Goal: Transaction & Acquisition: Register for event/course

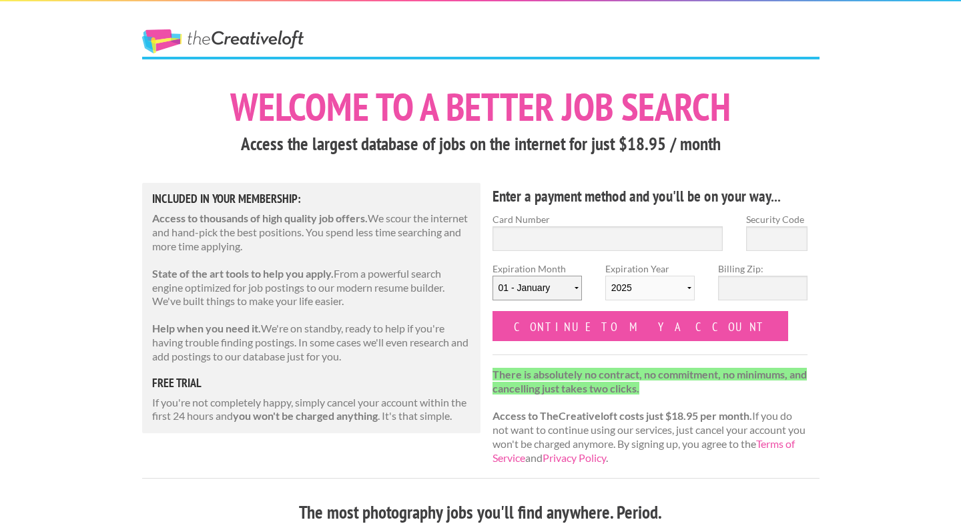
click at [575, 290] on select "01 - January 02 - February 03 - March 04 - April 05 - May 06 - June 07 - July 0…" at bounding box center [537, 288] width 89 height 25
select select "11"
click at [493, 276] on select "01 - January 02 - February 03 - March 04 - April 05 - May 06 - June 07 - July 0…" at bounding box center [537, 288] width 89 height 25
click at [738, 294] on input "Billing Zip:" at bounding box center [762, 288] width 89 height 25
click at [732, 320] on form "Card Number Security Code Expiration Month 01 - January 02 - February 03 - Marc…" at bounding box center [651, 276] width 316 height 129
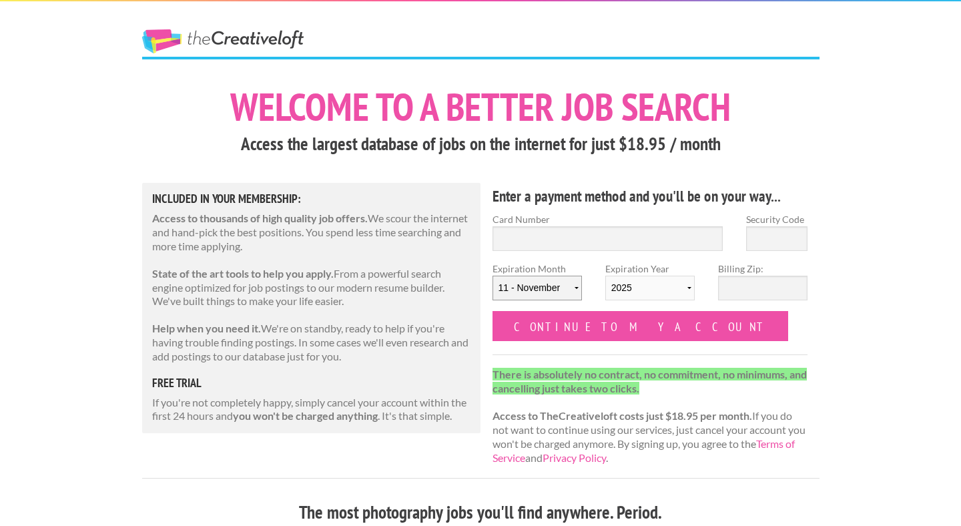
click at [573, 285] on select "01 - January 02 - February 03 - March 04 - April 05 - May 06 - June 07 - July 0…" at bounding box center [537, 288] width 89 height 25
click at [493, 276] on select "01 - January 02 - February 03 - March 04 - April 05 - May 06 - June 07 - July 0…" at bounding box center [537, 288] width 89 height 25
click at [585, 241] on input "Card Number" at bounding box center [608, 238] width 231 height 25
type input "3730 083779 85009"
click at [783, 234] on input "Security Code" at bounding box center [776, 238] width 61 height 25
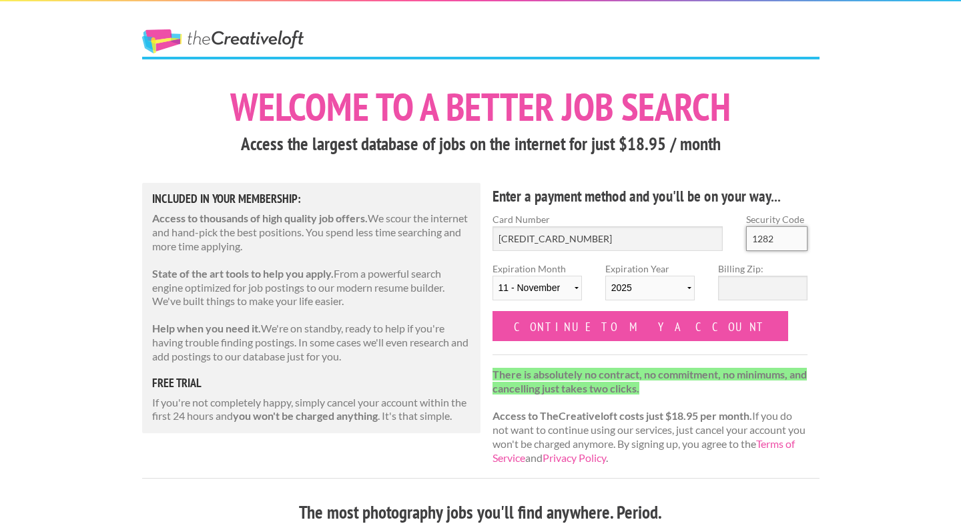
type input "1282"
click at [773, 289] on input "Billing Zip:" at bounding box center [762, 288] width 89 height 25
paste input "Apartment"
type input "A"
type input "110092"
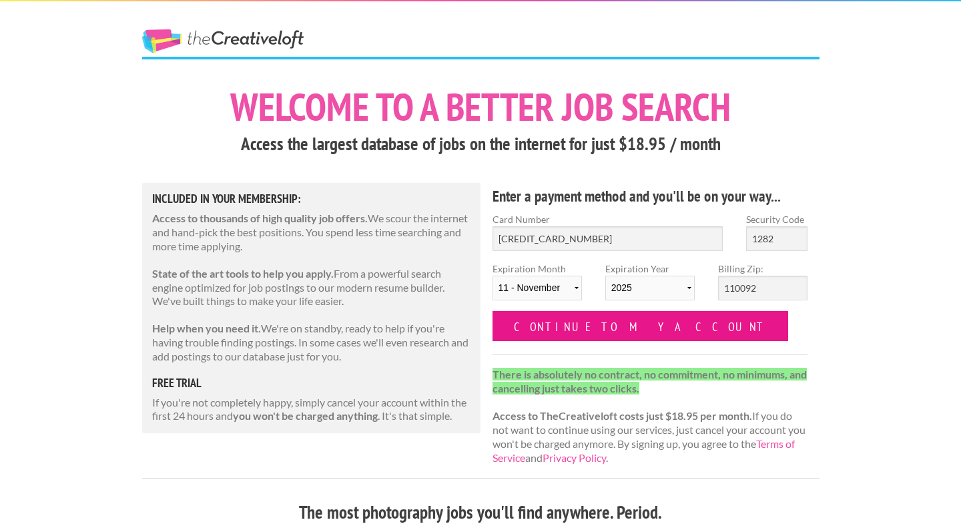
click at [562, 329] on input "Continue to my account" at bounding box center [641, 326] width 296 height 30
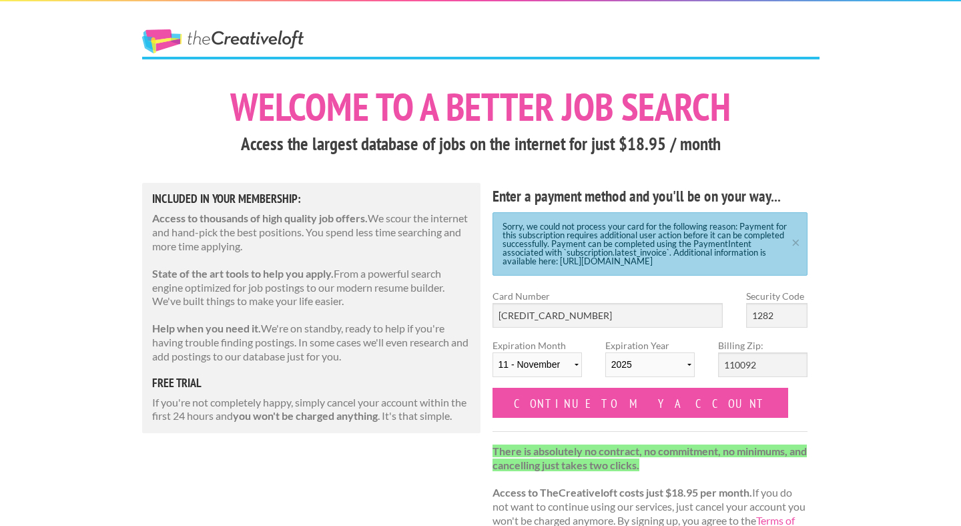
click at [556, 265] on div "Sorry, we could not process your card for the following reason: Payment for thi…" at bounding box center [651, 243] width 316 height 63
click at [565, 262] on div "Sorry, we could not process your card for the following reason: Payment for thi…" at bounding box center [651, 243] width 316 height 63
click at [797, 245] on link "×" at bounding box center [796, 240] width 17 height 9
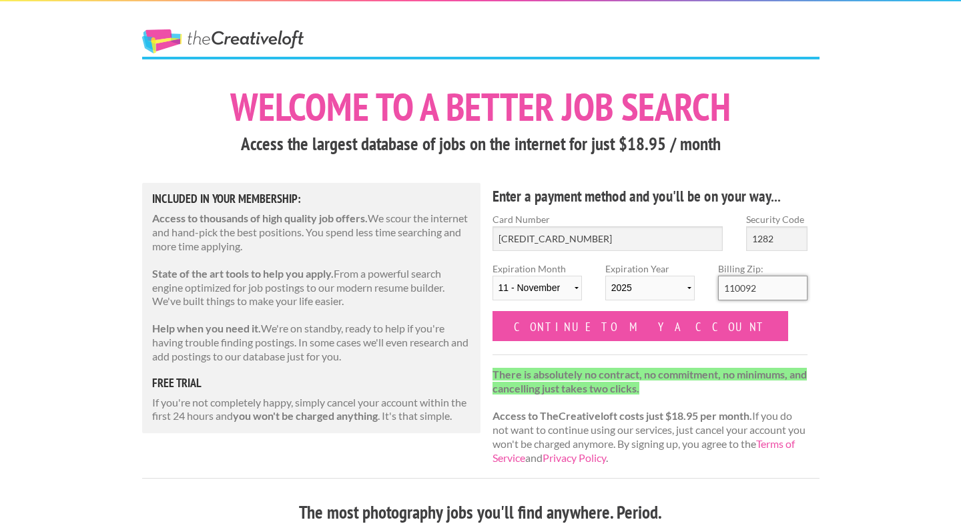
click at [761, 290] on input "110092" at bounding box center [762, 288] width 89 height 25
paste input "07029"
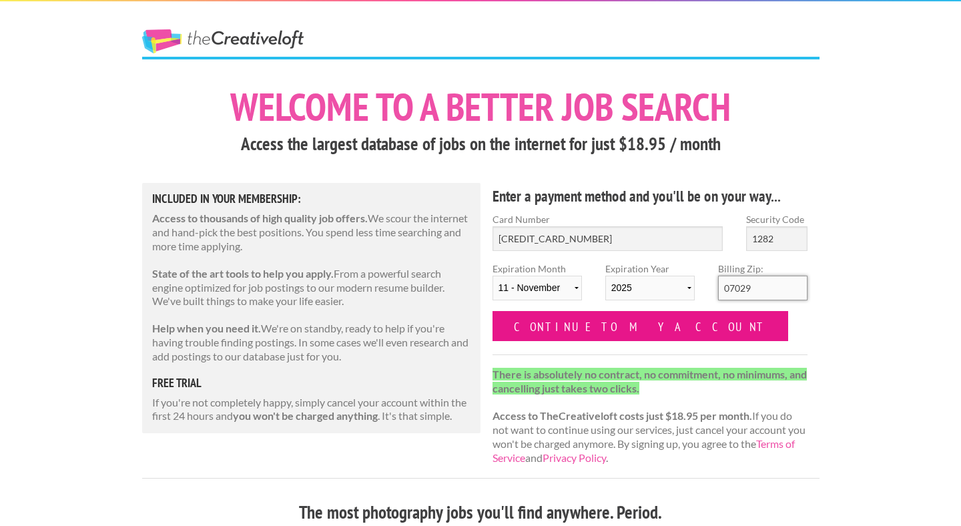
type input "07029"
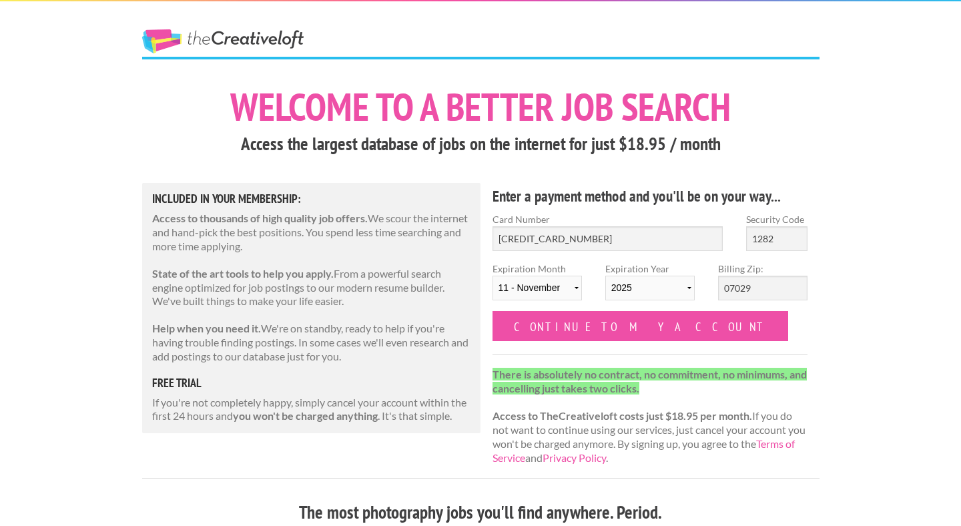
click at [813, 316] on div "Enter a payment method and you'll be on your way... Card Number 3730 083779 850…" at bounding box center [650, 330] width 339 height 295
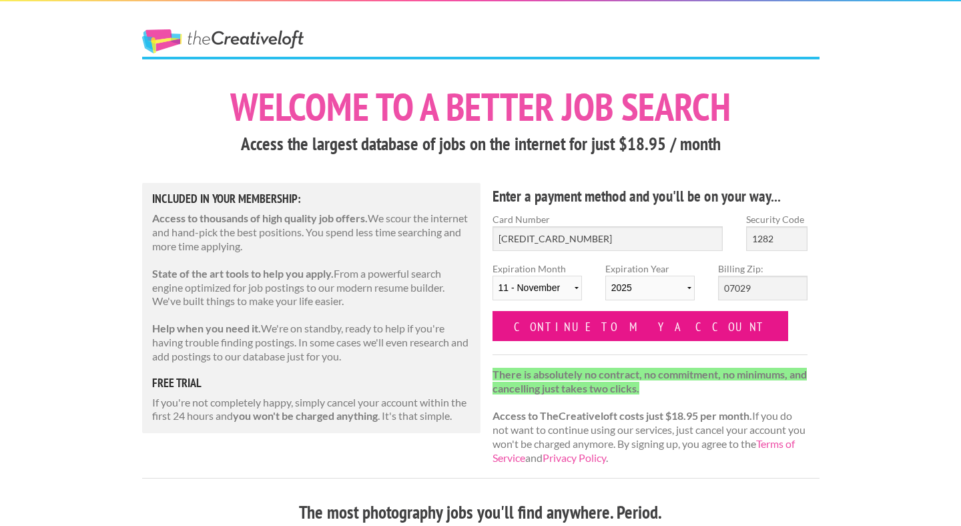
click at [613, 332] on input "Continue to my account" at bounding box center [641, 326] width 296 height 30
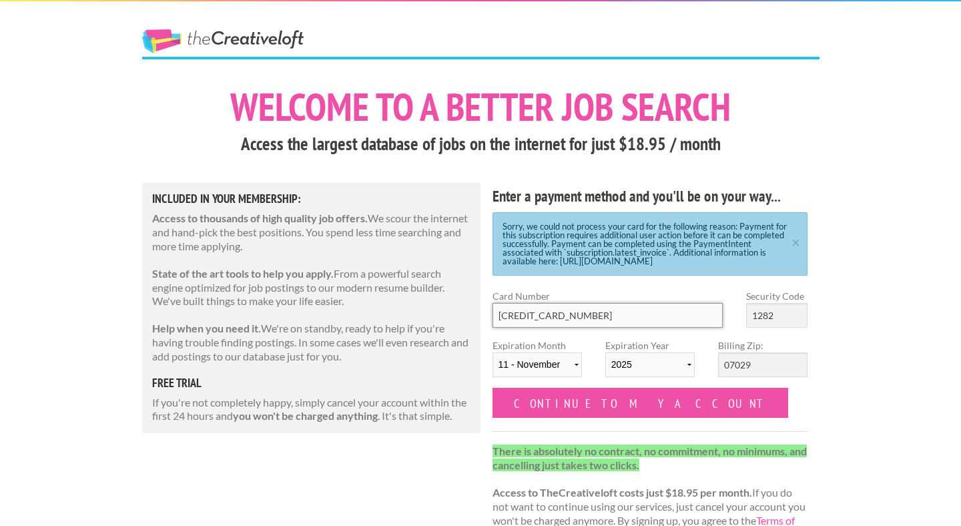
click at [605, 317] on input "[CREDIT_CARD_NUMBER]" at bounding box center [608, 315] width 231 height 25
click at [605, 317] on input "3730 083779 85009" at bounding box center [608, 315] width 231 height 25
click at [605, 317] on input "[CREDIT_CARD_NUMBER]" at bounding box center [608, 315] width 231 height 25
type input "4135 8134 0522 7016"
click at [780, 322] on input "1282" at bounding box center [776, 315] width 61 height 25
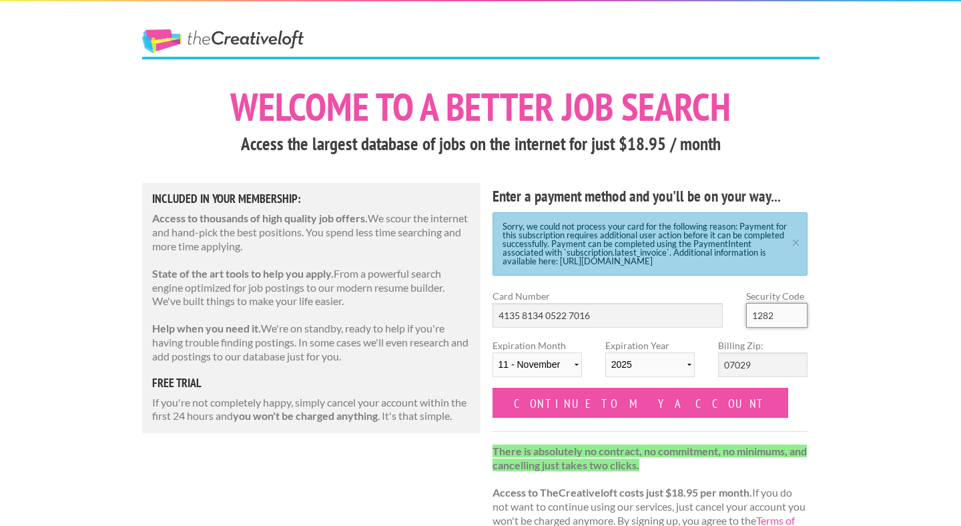
click at [780, 322] on input "1282" at bounding box center [776, 315] width 61 height 25
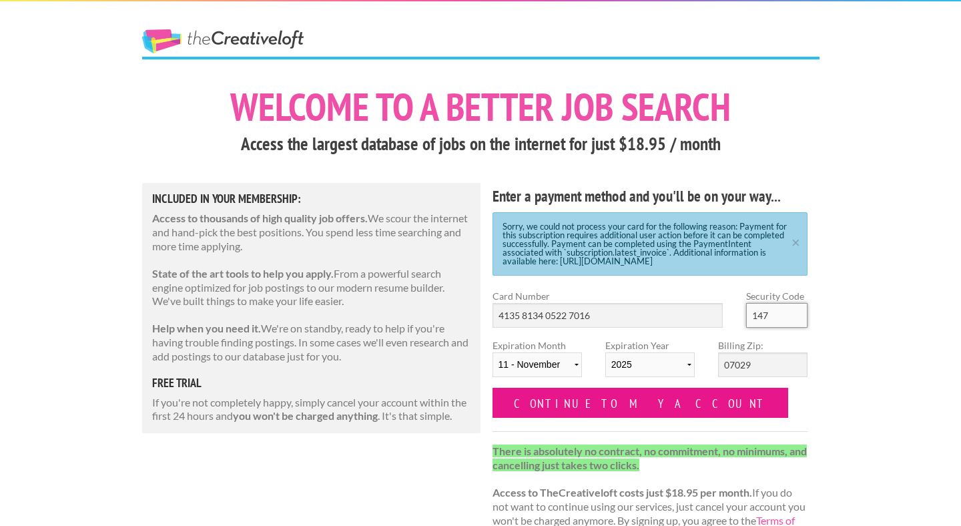
type input "147"
click at [607, 409] on input "Continue to my account" at bounding box center [641, 403] width 296 height 30
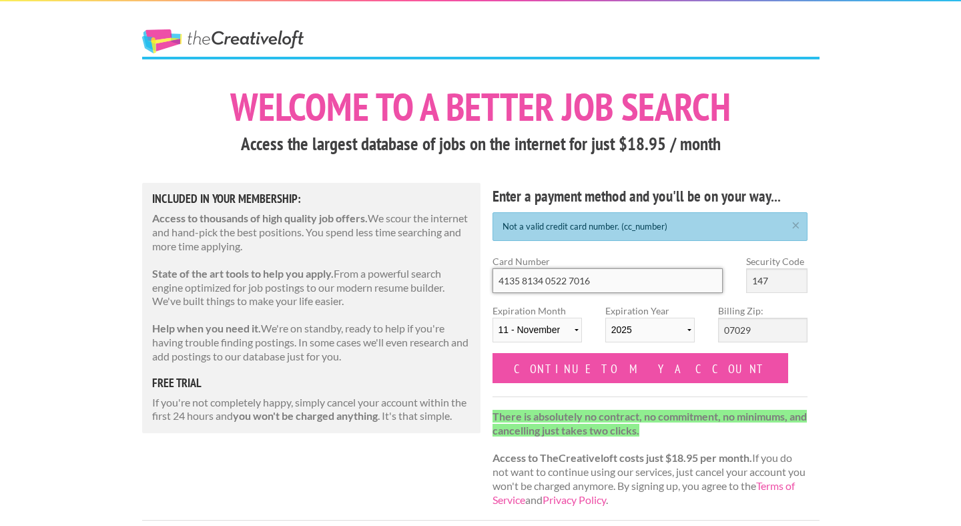
click at [513, 282] on input "4135 8134 0522 7016" at bounding box center [608, 280] width 231 height 25
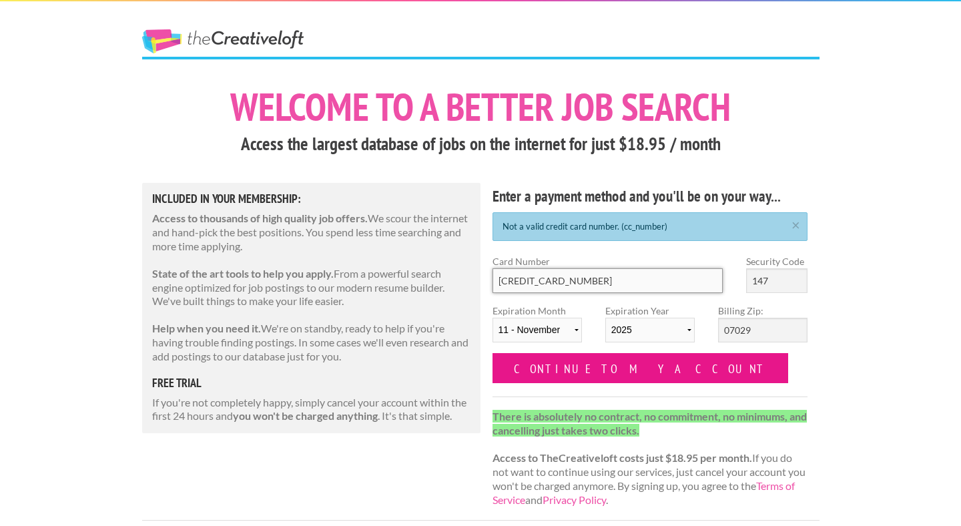
type input "4315 8134 0522 7016"
click at [534, 365] on input "Continue to my account" at bounding box center [641, 368] width 296 height 30
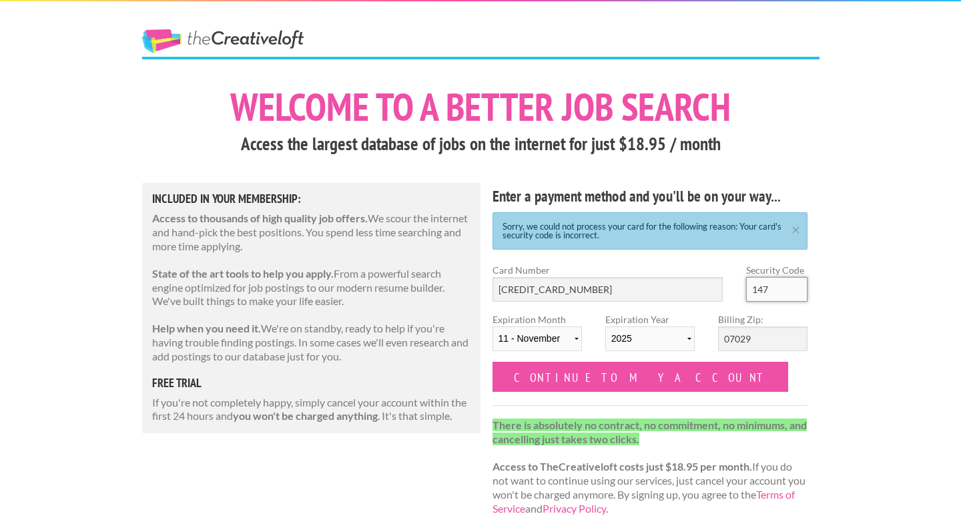
click at [781, 289] on input "147" at bounding box center [776, 289] width 61 height 25
type input "147"
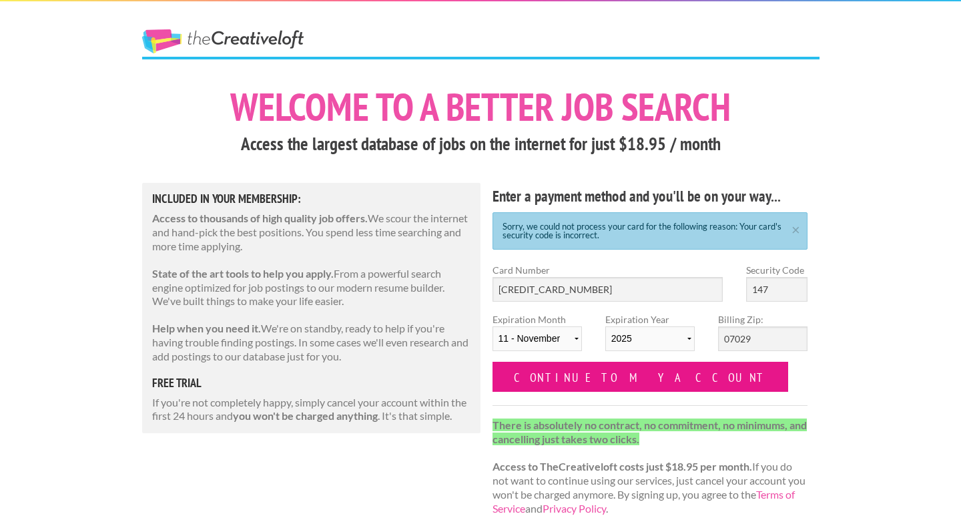
click at [584, 374] on input "Continue to my account" at bounding box center [641, 377] width 296 height 30
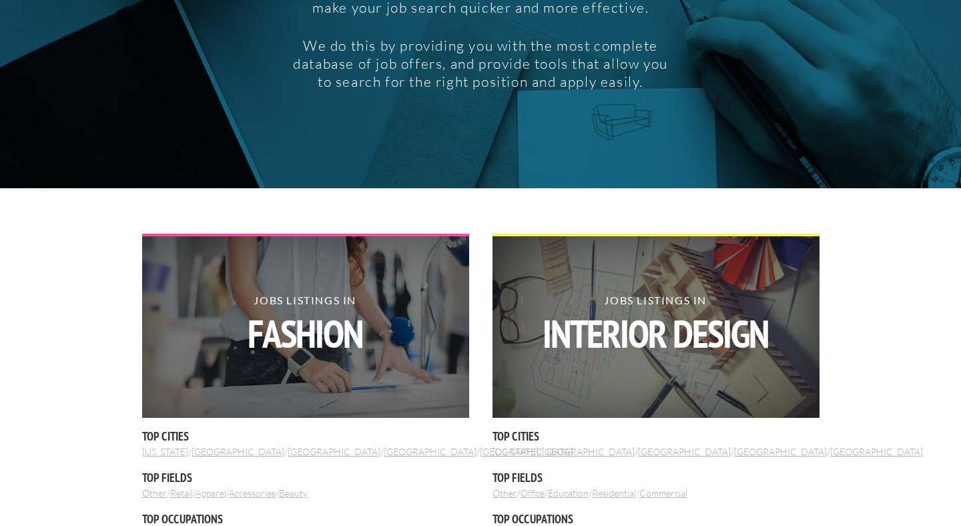
scroll to position [274, 0]
